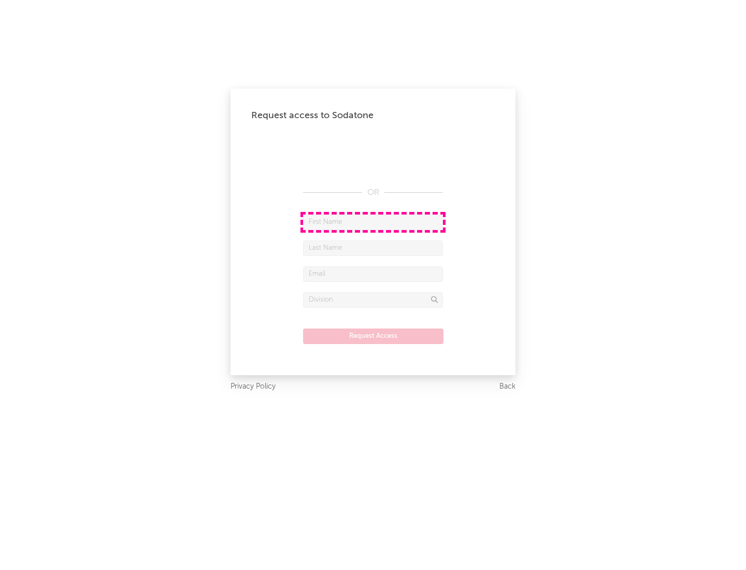
click at [373, 222] on input "text" at bounding box center [373, 222] width 140 height 16
type input "[PERSON_NAME]"
click at [373, 247] on input "text" at bounding box center [373, 248] width 140 height 16
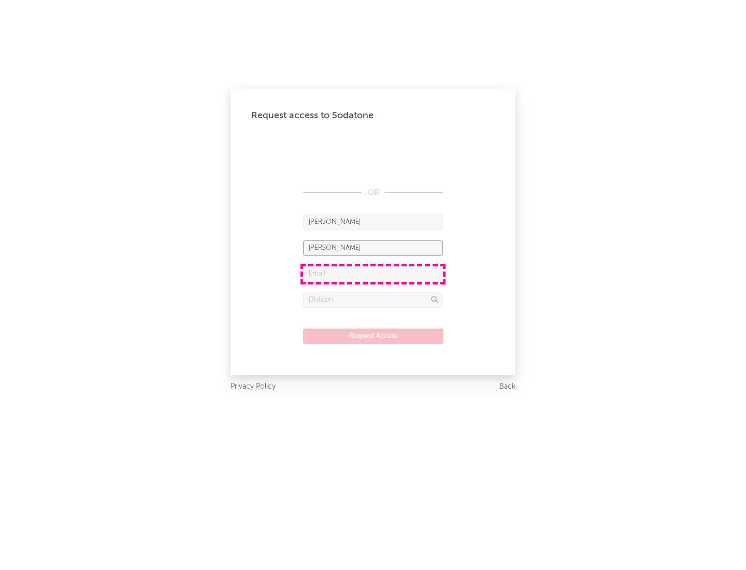
type input "[PERSON_NAME]"
click at [373, 273] on input "text" at bounding box center [373, 274] width 140 height 16
type input "[EMAIL_ADDRESS][DOMAIN_NAME]"
click at [373, 299] on input "text" at bounding box center [373, 300] width 140 height 16
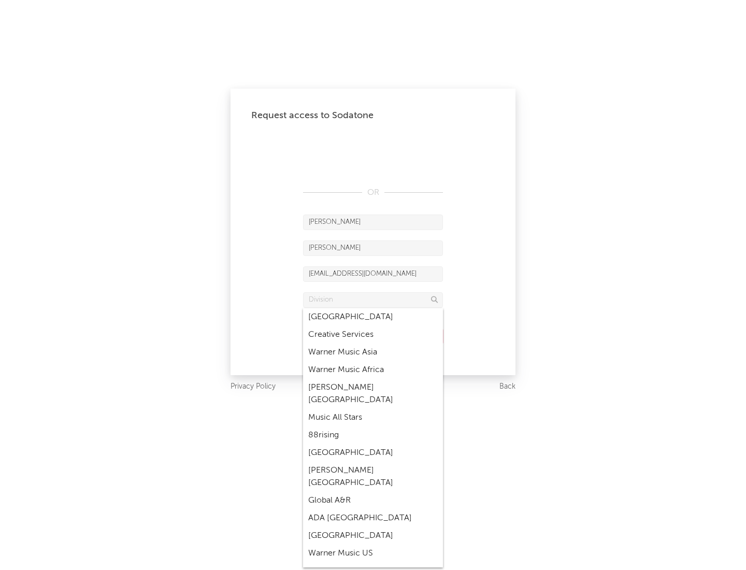
click at [373, 409] on div "Music All Stars" at bounding box center [373, 418] width 140 height 18
type input "Music All Stars"
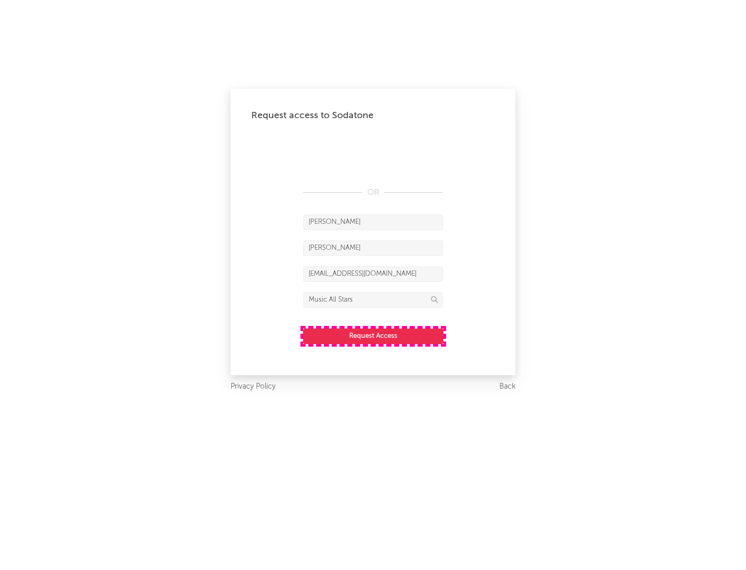
click at [373, 336] on button "Request Access" at bounding box center [373, 336] width 140 height 16
